Goal: Transaction & Acquisition: Purchase product/service

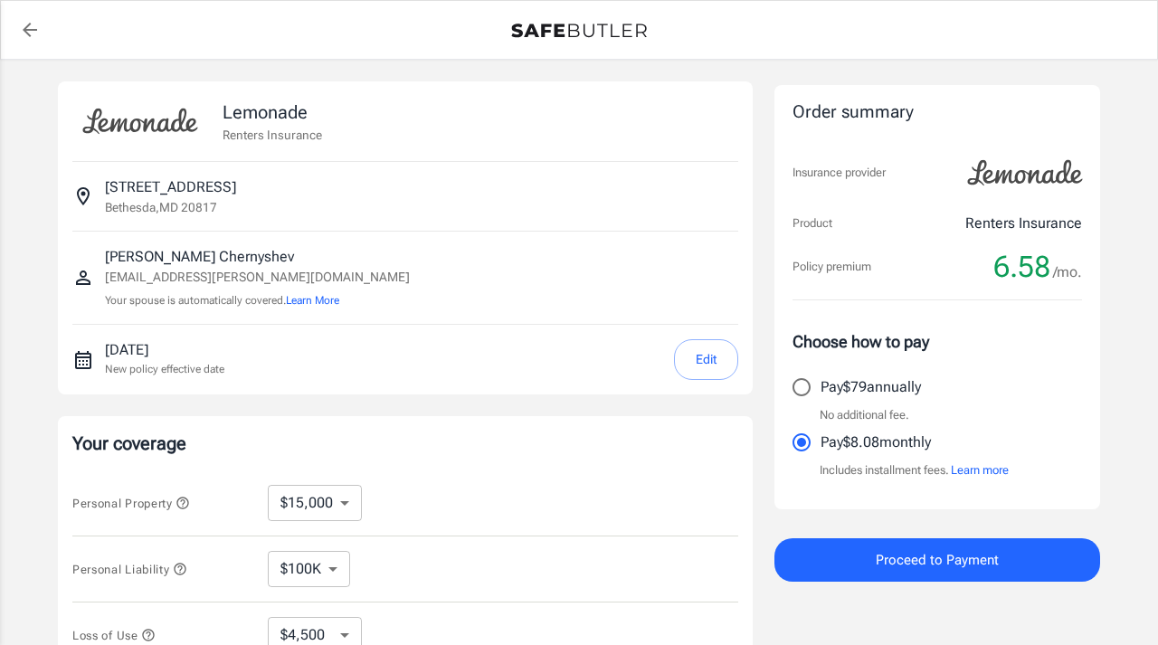
select select "15000"
select select "500"
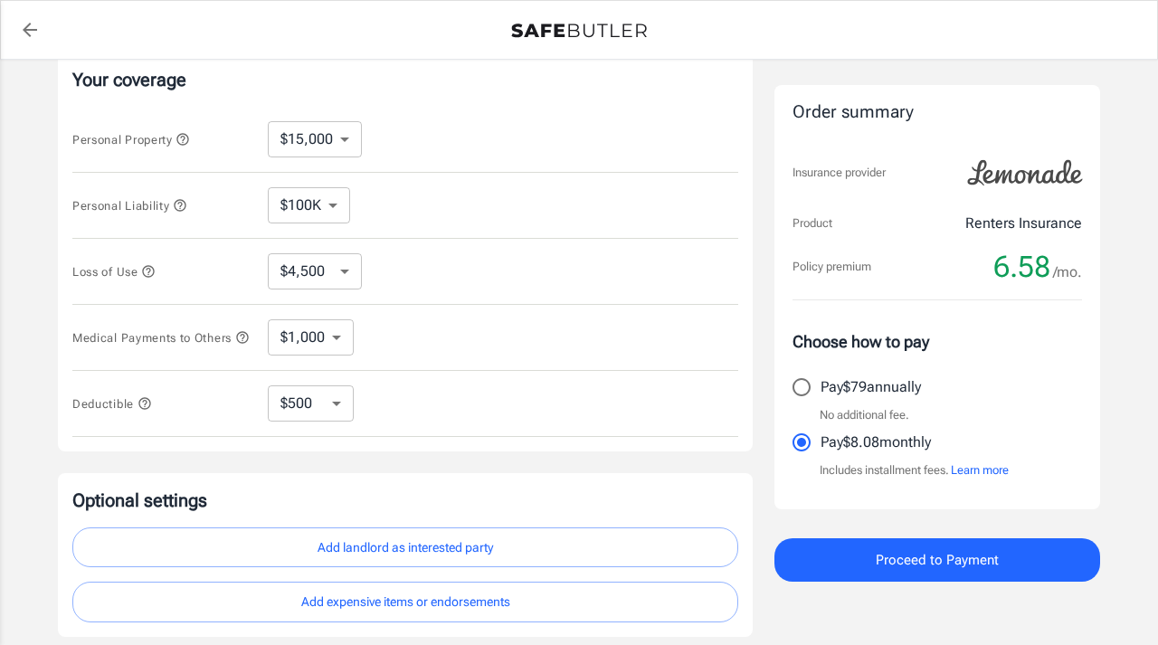
scroll to position [336, 0]
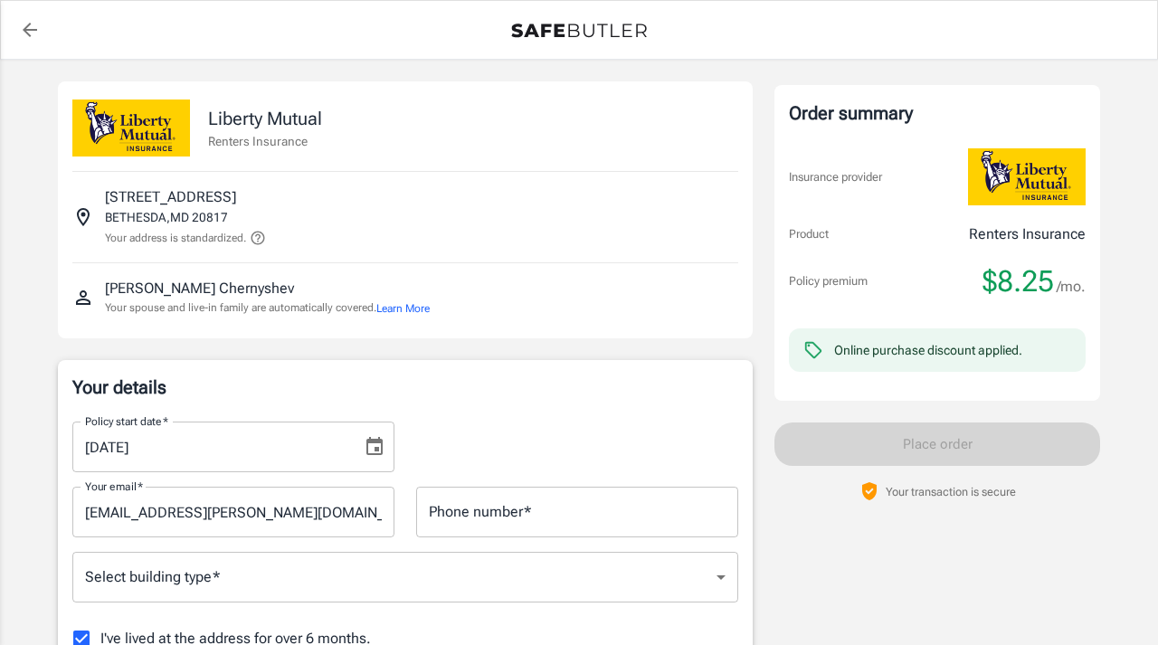
click at [24, 26] on icon "back to quotes" at bounding box center [30, 30] width 22 height 22
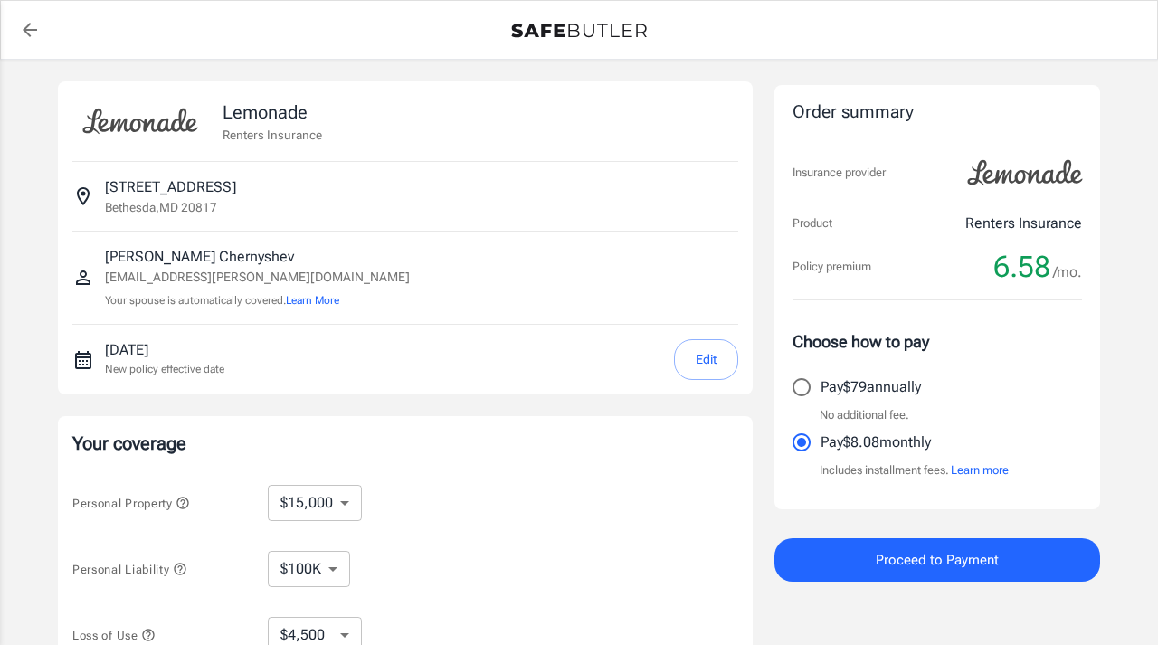
select select "15000"
select select "500"
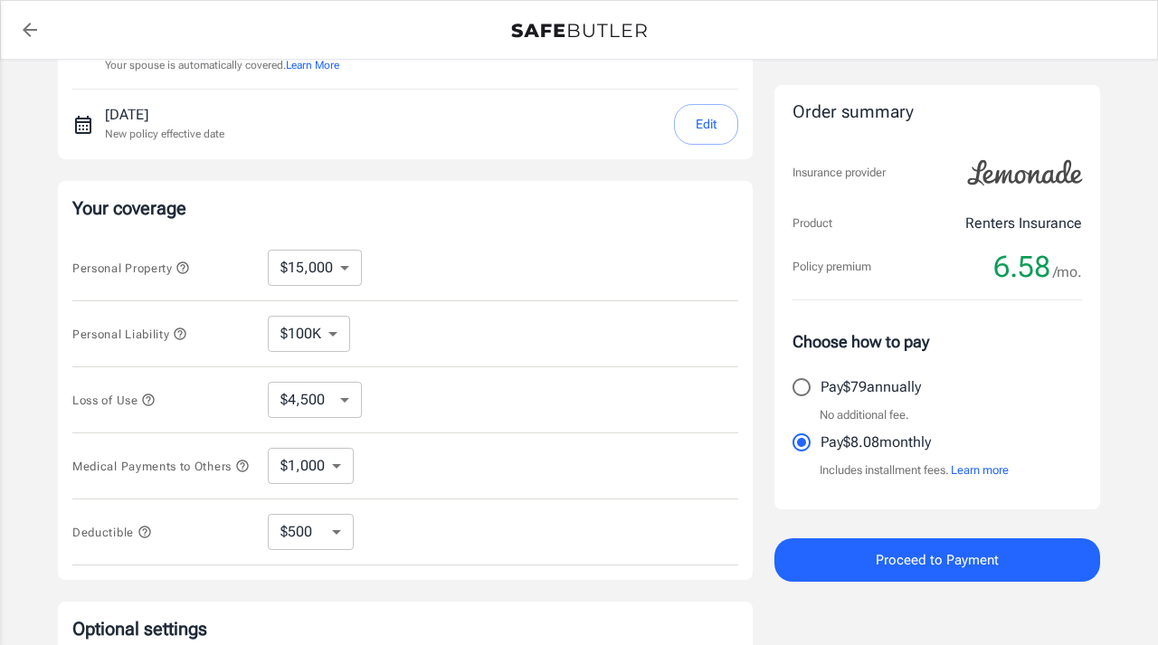
scroll to position [238, 0]
click at [342, 265] on select "$10,000 $15,000 $20,000 $25,000 $30,000 $40,000 $50,000 $100K $150K $200K $250K" at bounding box center [315, 265] width 94 height 36
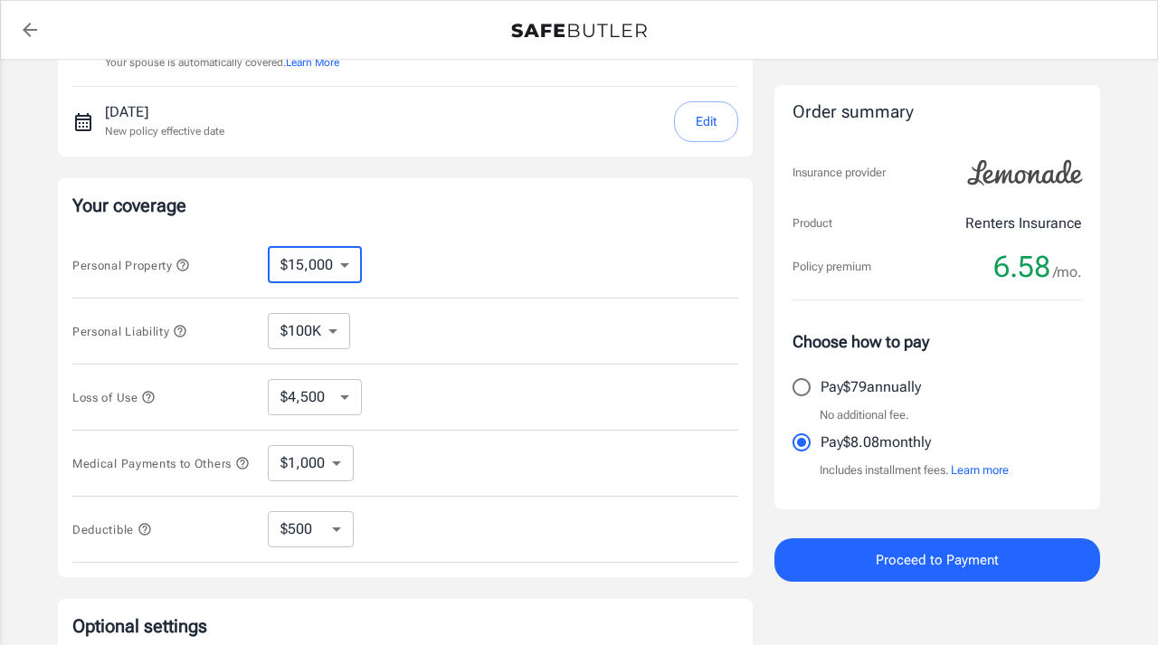
select select "10000"
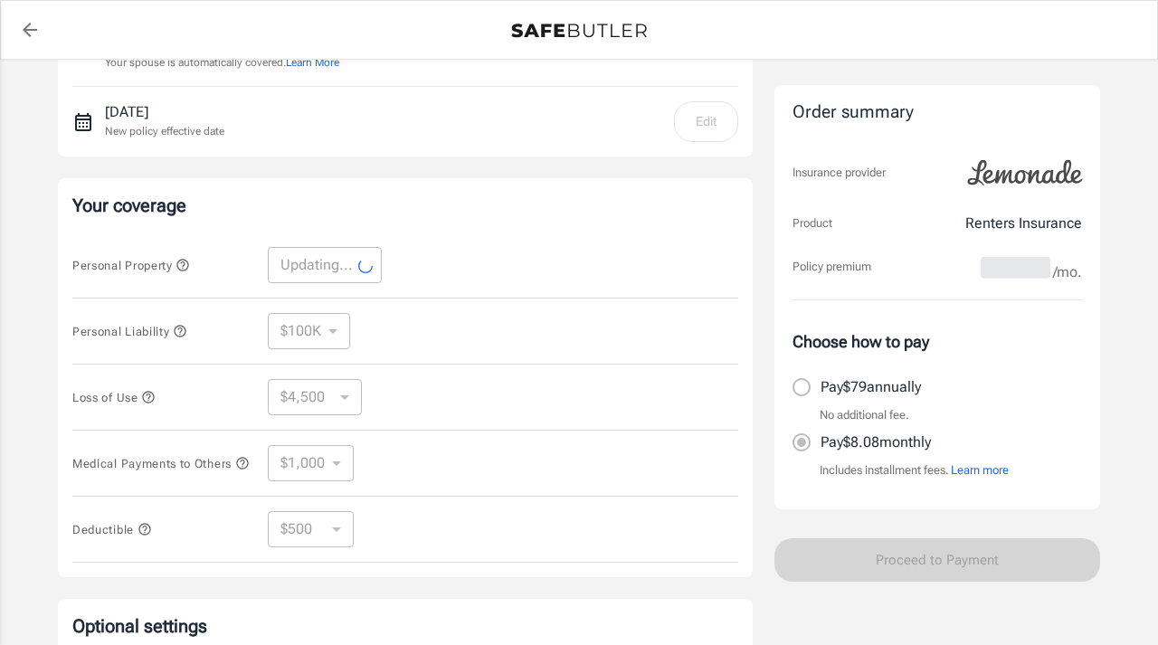
select select "10000"
select select "3000"
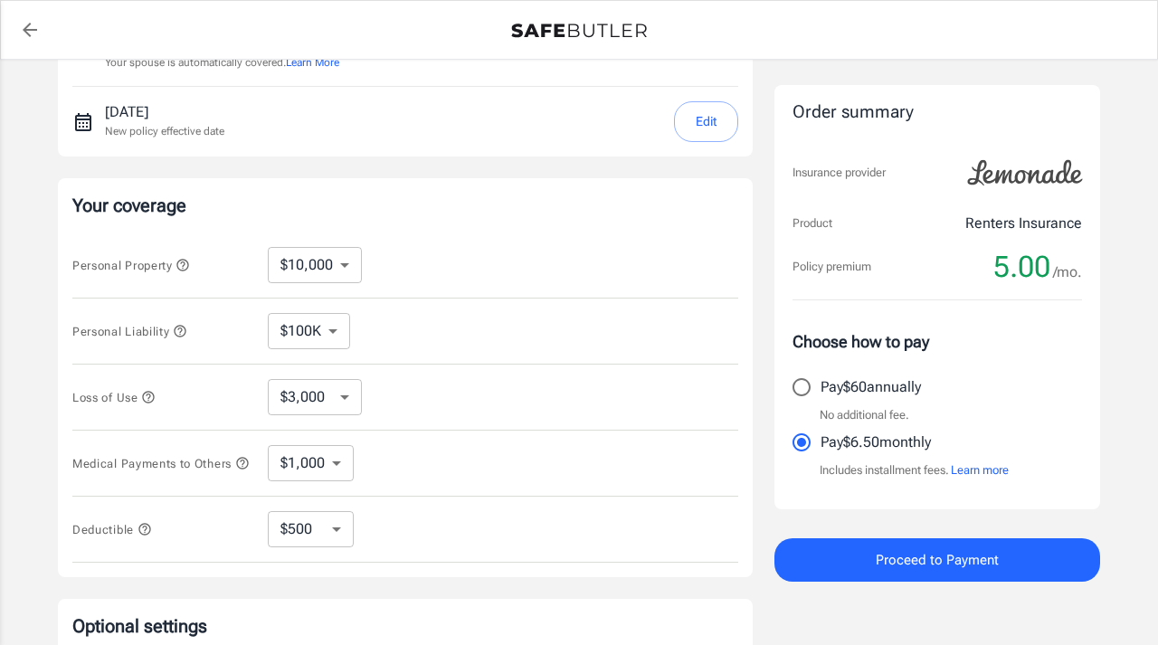
scroll to position [232, 0]
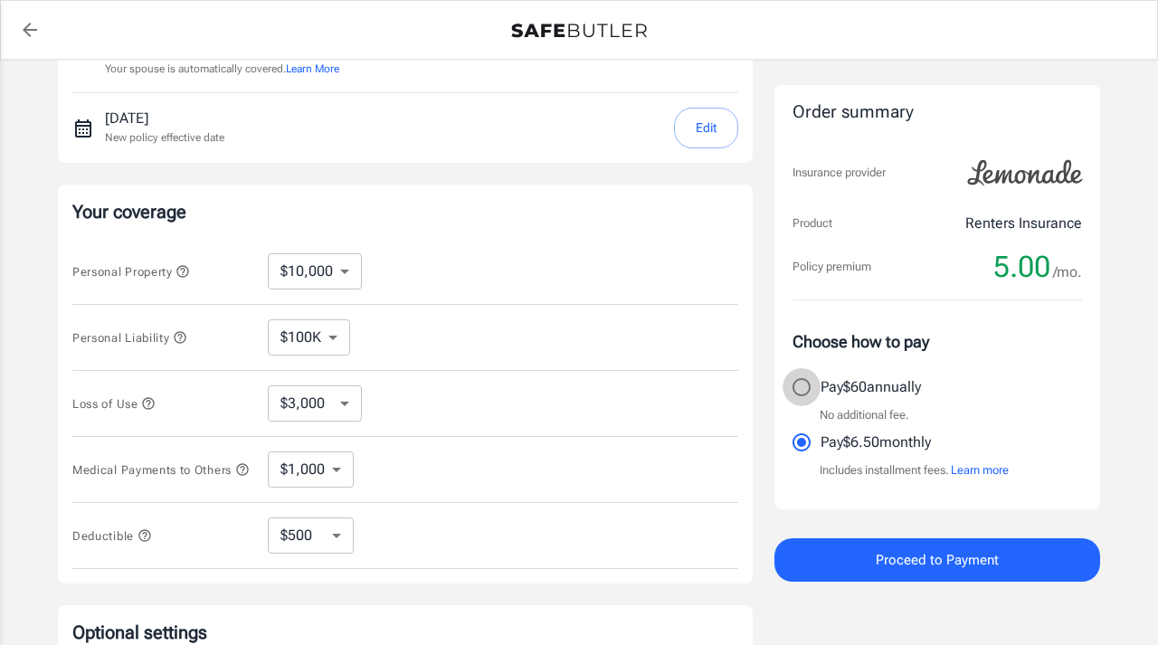
click at [802, 385] on input "Pay $60 annually" at bounding box center [801, 387] width 38 height 38
radio input "true"
click at [339, 477] on select "$1,000 $2,000 $3,000 $4,000 $5,000" at bounding box center [311, 469] width 86 height 36
select select "5000"
click at [336, 469] on select "$1,000 $2,000 $3,000 $4,000 $5,000" at bounding box center [311, 469] width 86 height 36
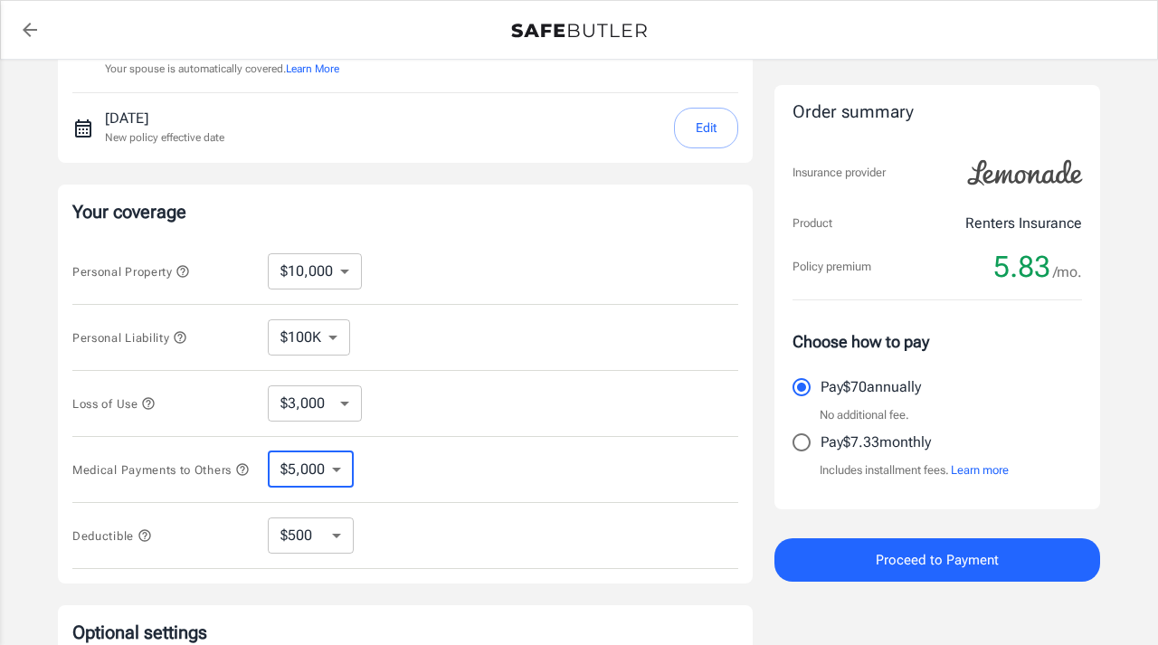
select select "1000"
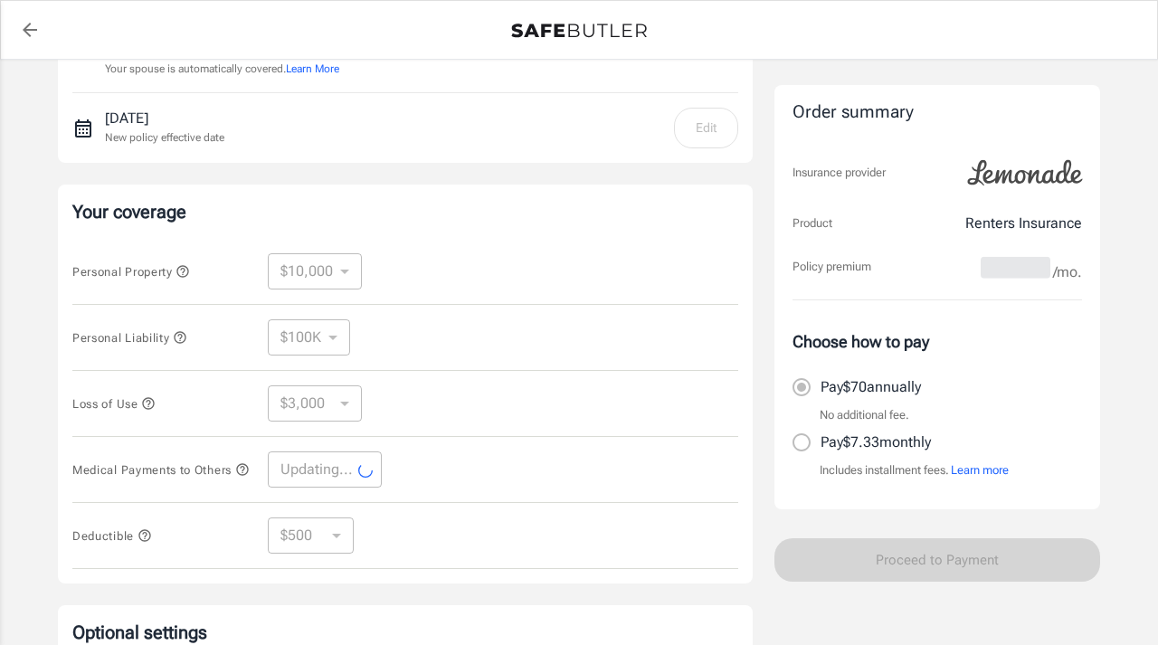
select select "1000"
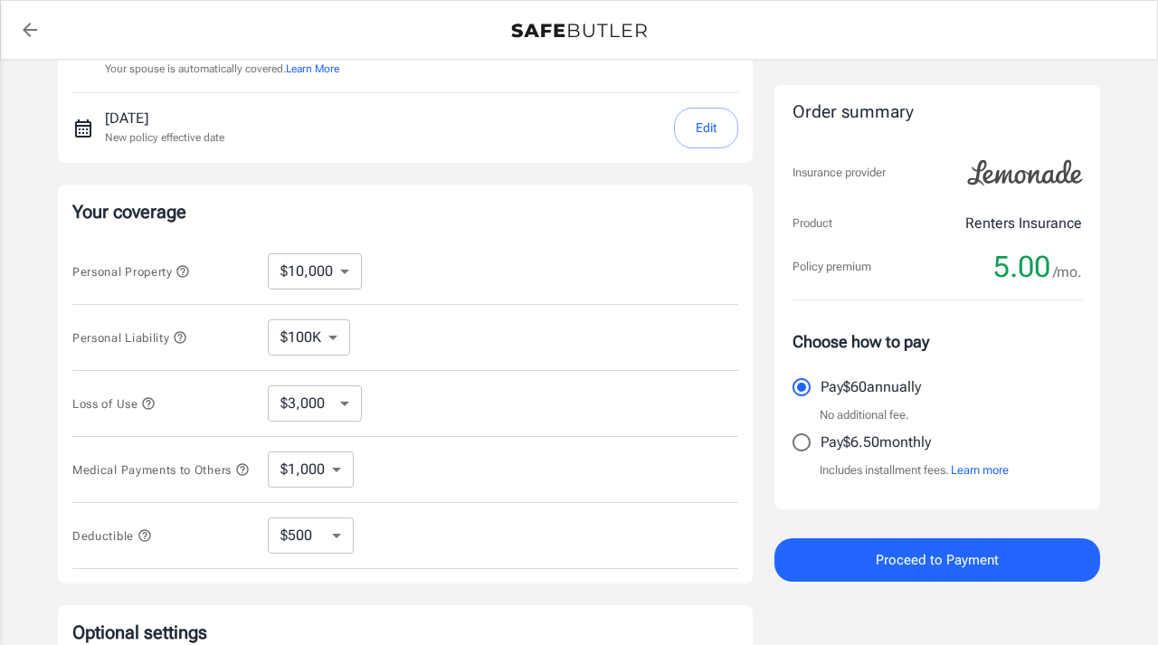
click at [334, 541] on select "$250 $500 $1,000 $2,500" at bounding box center [311, 535] width 86 height 36
click at [268, 524] on select "$250 $500 $1,000 $2,500" at bounding box center [311, 535] width 86 height 36
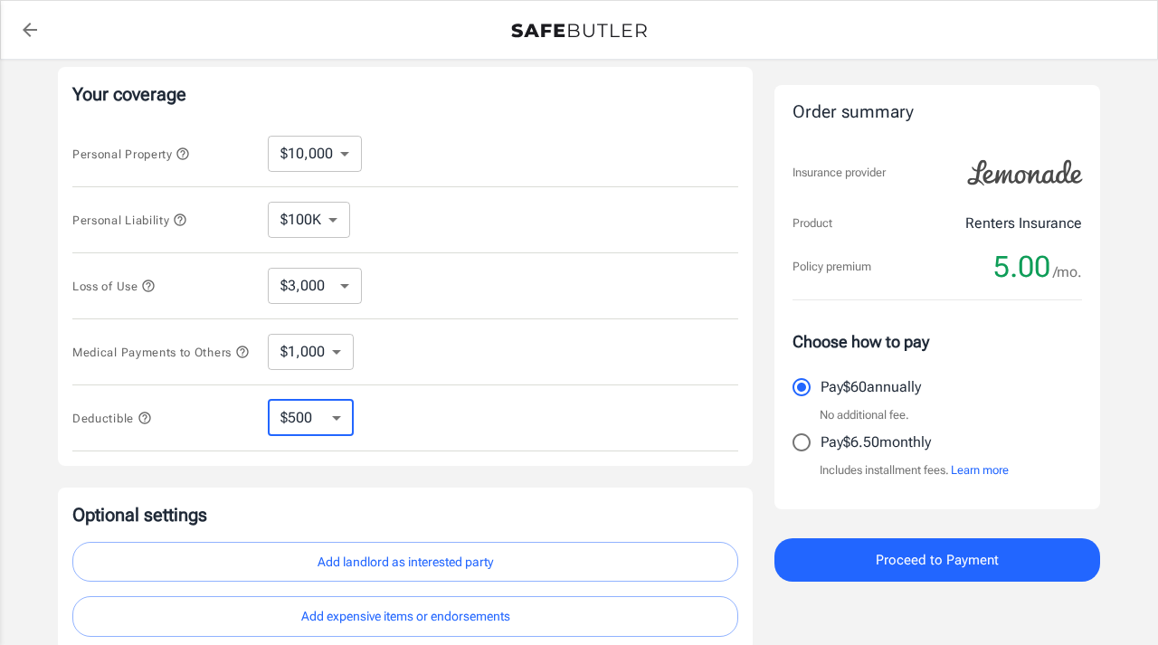
scroll to position [345, 0]
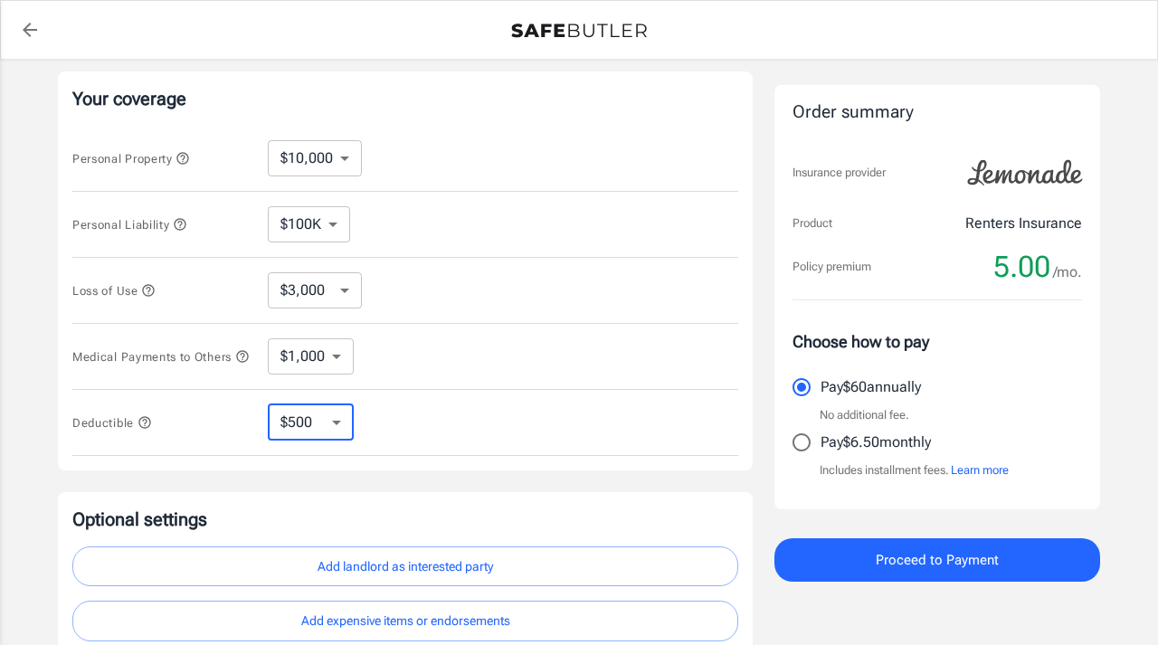
click at [352, 163] on select "$10,000 $15,000 $20,000 $25,000 $30,000 $40,000 $50,000 $100K $150K $200K $250K" at bounding box center [315, 158] width 94 height 36
click at [268, 140] on select "$10,000 $15,000 $20,000 $25,000 $30,000 $40,000 $50,000 $100K $150K $200K $250K" at bounding box center [315, 158] width 94 height 36
click at [336, 226] on select "$100K $200K $300K $400K $500K" at bounding box center [309, 224] width 82 height 36
click at [268, 206] on select "$100K $200K $300K $400K $500K" at bounding box center [309, 224] width 82 height 36
click at [346, 293] on select "$3,000 $6,000 $12,000 $21,000 $36,000 $60,000 $96,000 $153K $198K" at bounding box center [315, 290] width 94 height 36
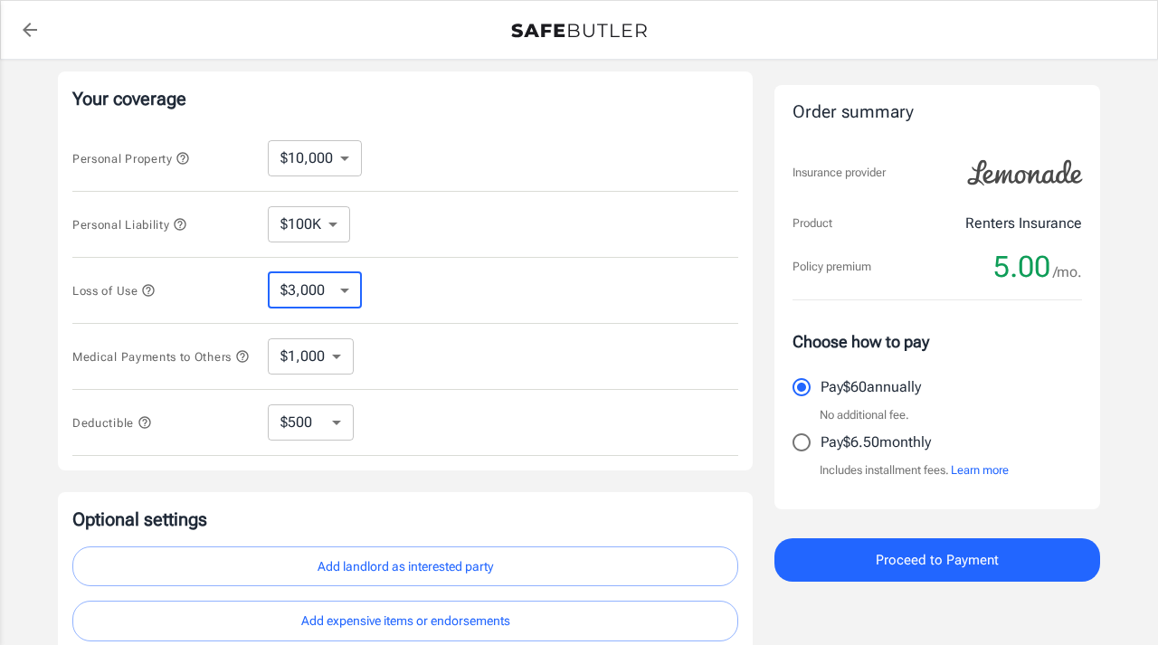
click at [268, 272] on select "$3,000 $6,000 $12,000 $21,000 $36,000 $60,000 $96,000 $153K $198K" at bounding box center [315, 290] width 94 height 36
click at [340, 361] on select "$1,000 $2,000 $3,000 $4,000 $5,000" at bounding box center [311, 356] width 86 height 36
click at [336, 428] on select "$250 $500 $1,000 $2,500" at bounding box center [311, 422] width 86 height 36
select select "250"
click at [337, 431] on select "$250 $500 $1,000 $2,500" at bounding box center [311, 422] width 86 height 36
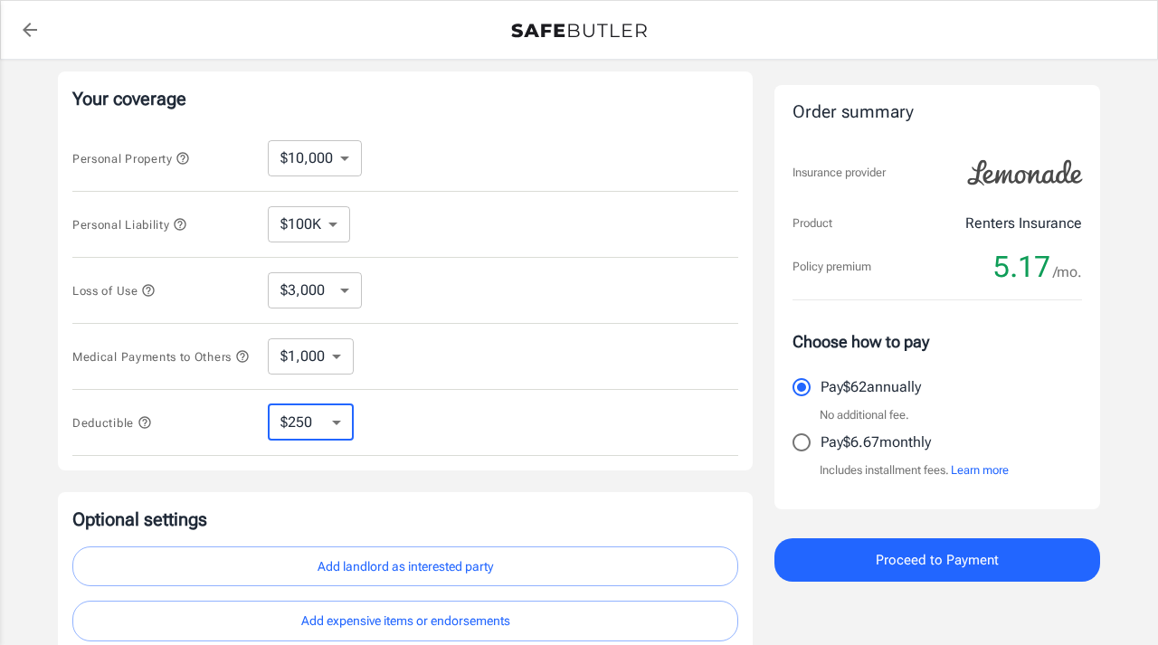
select select "2500"
click at [334, 429] on select "$250 $500 $1,000 $2,500" at bounding box center [311, 422] width 86 height 36
select select "500"
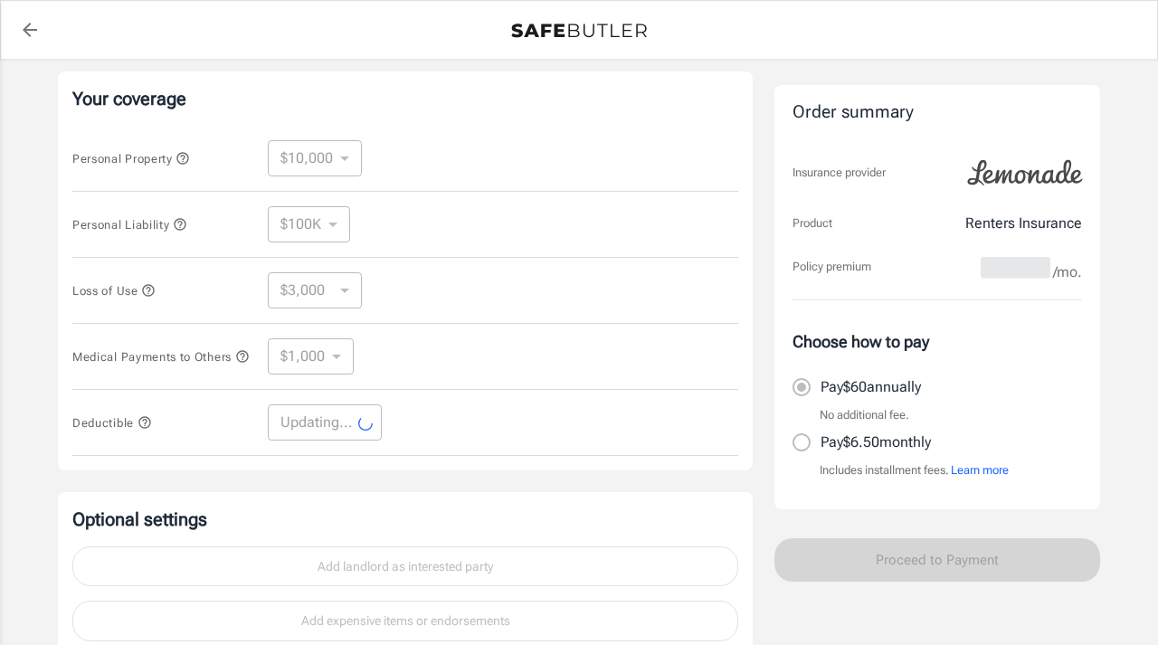
select select "500"
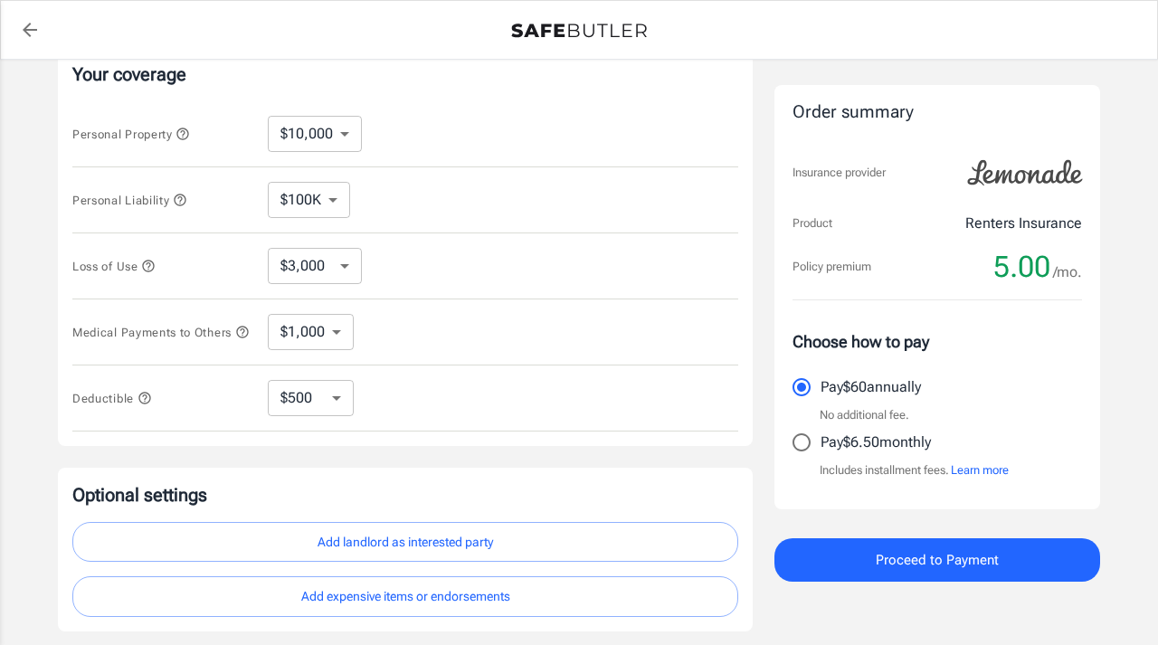
scroll to position [367, 0]
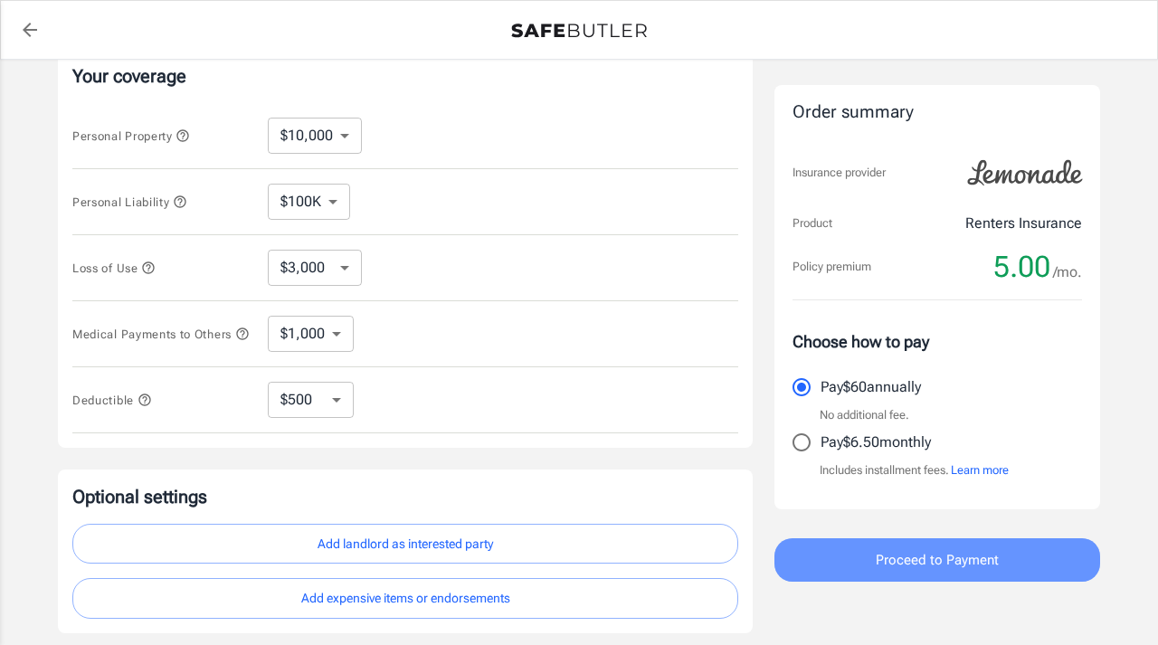
click at [848, 564] on button "Proceed to Payment" at bounding box center [937, 559] width 326 height 43
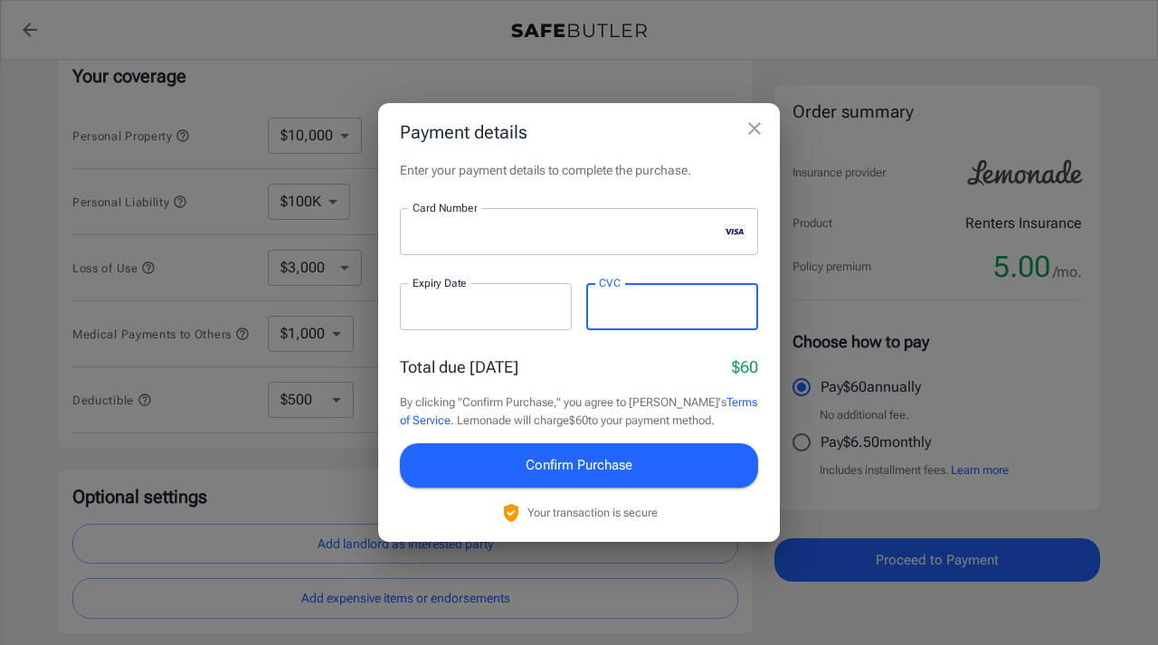
click at [600, 360] on div "Total due today $60" at bounding box center [579, 367] width 358 height 24
click at [516, 458] on button "Confirm Purchase" at bounding box center [579, 464] width 358 height 43
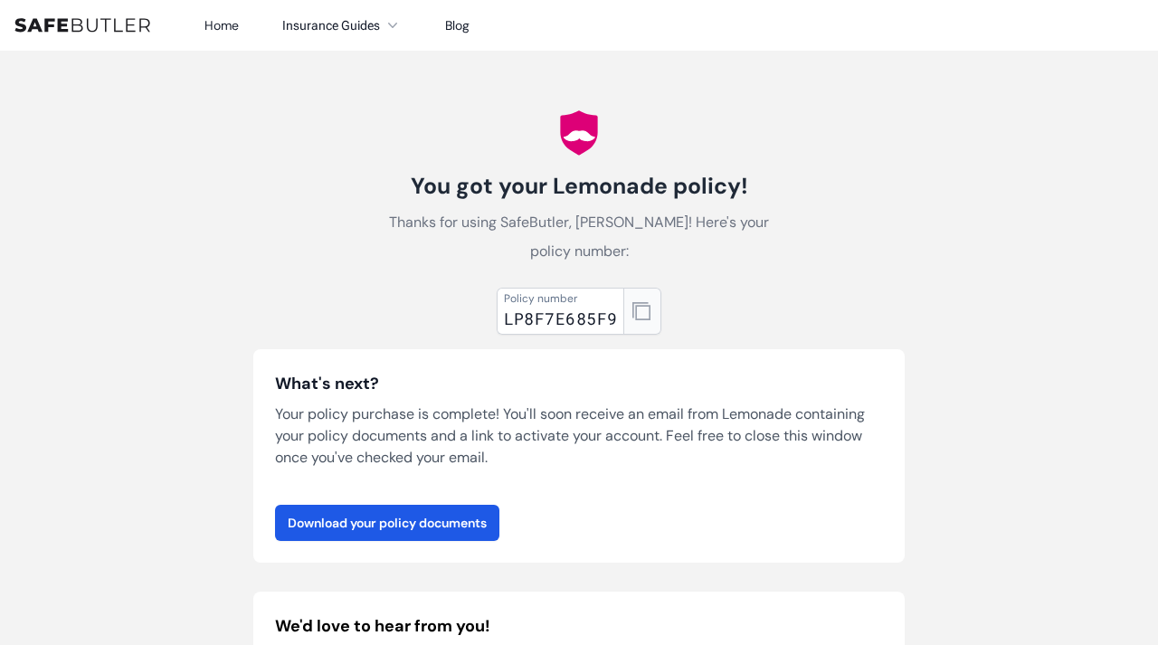
click at [641, 313] on icon "button" at bounding box center [641, 311] width 18 height 18
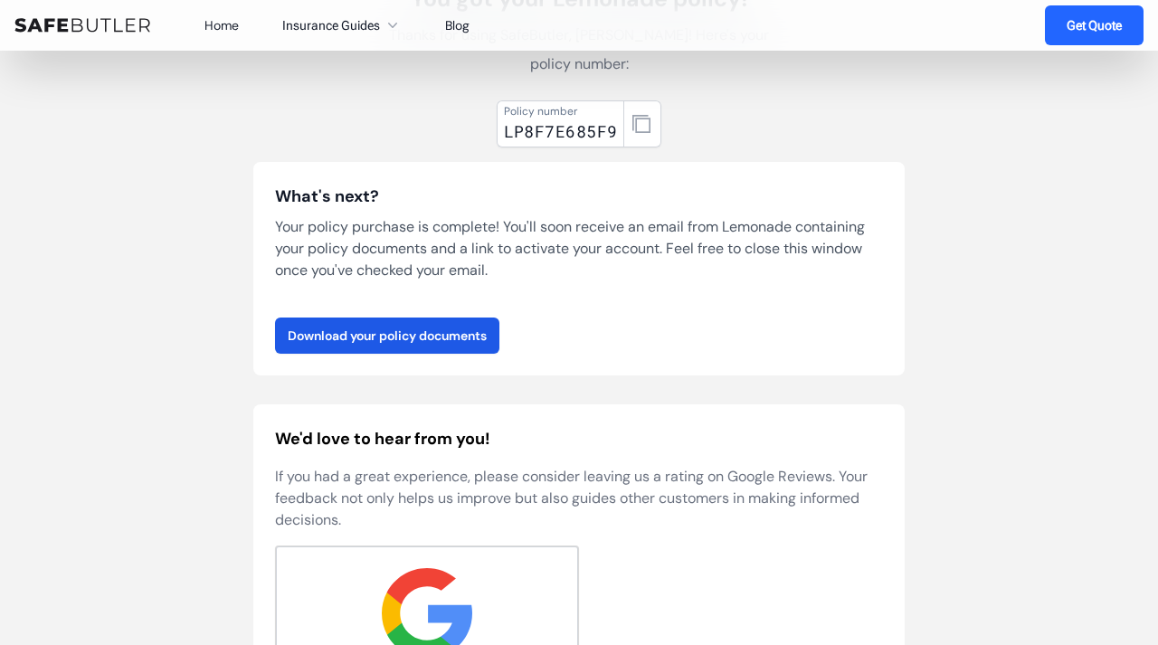
scroll to position [209, 0]
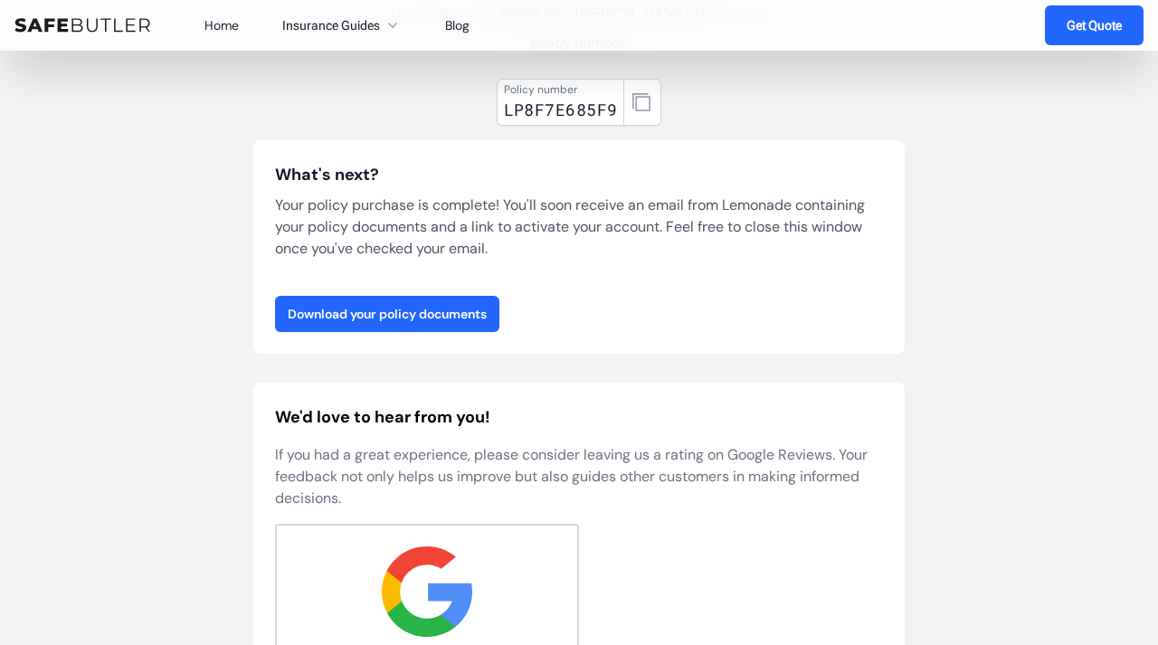
click at [437, 310] on link "Download your policy documents" at bounding box center [387, 314] width 224 height 36
